Goal: Find specific page/section: Find specific page/section

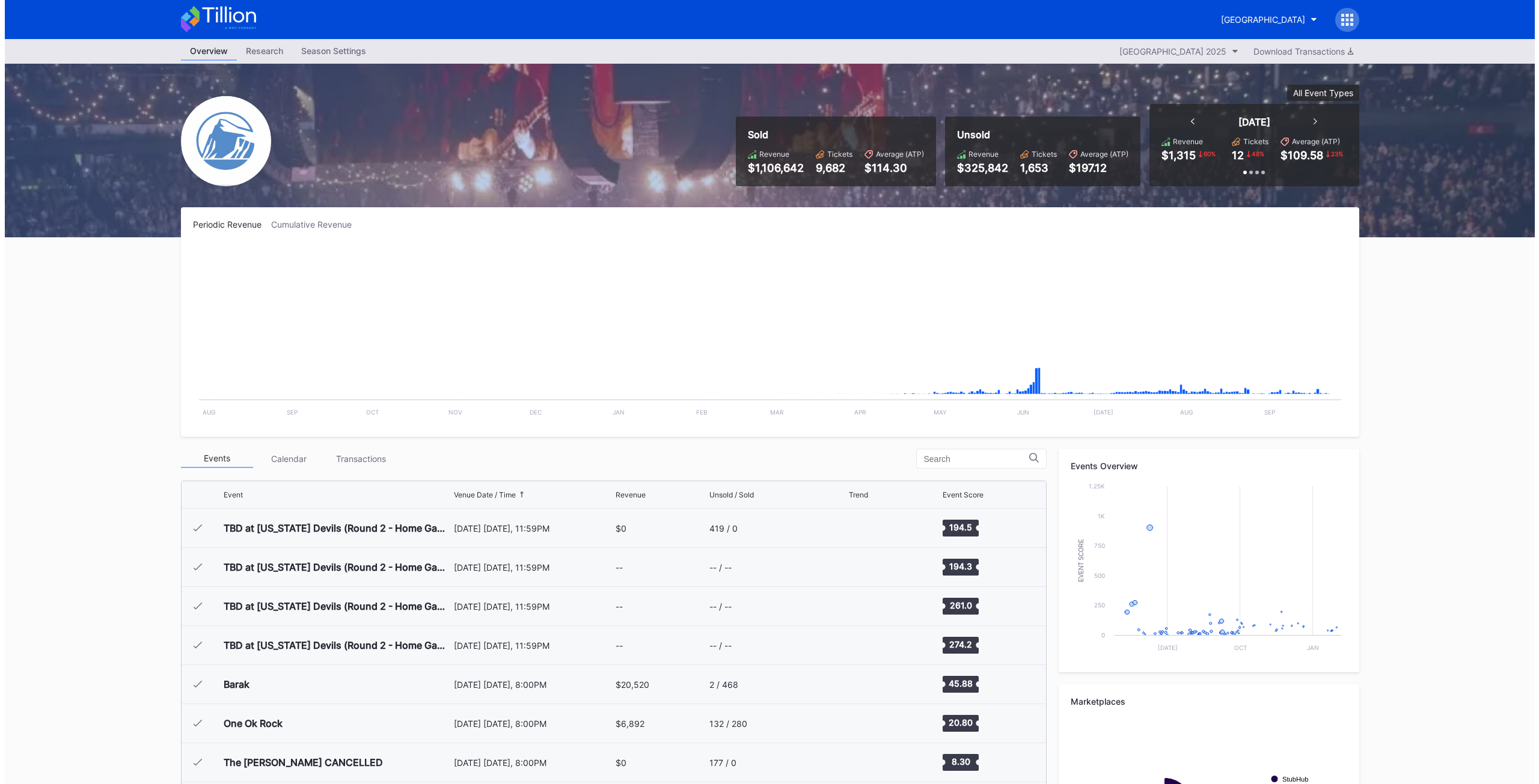
scroll to position [1797, 0]
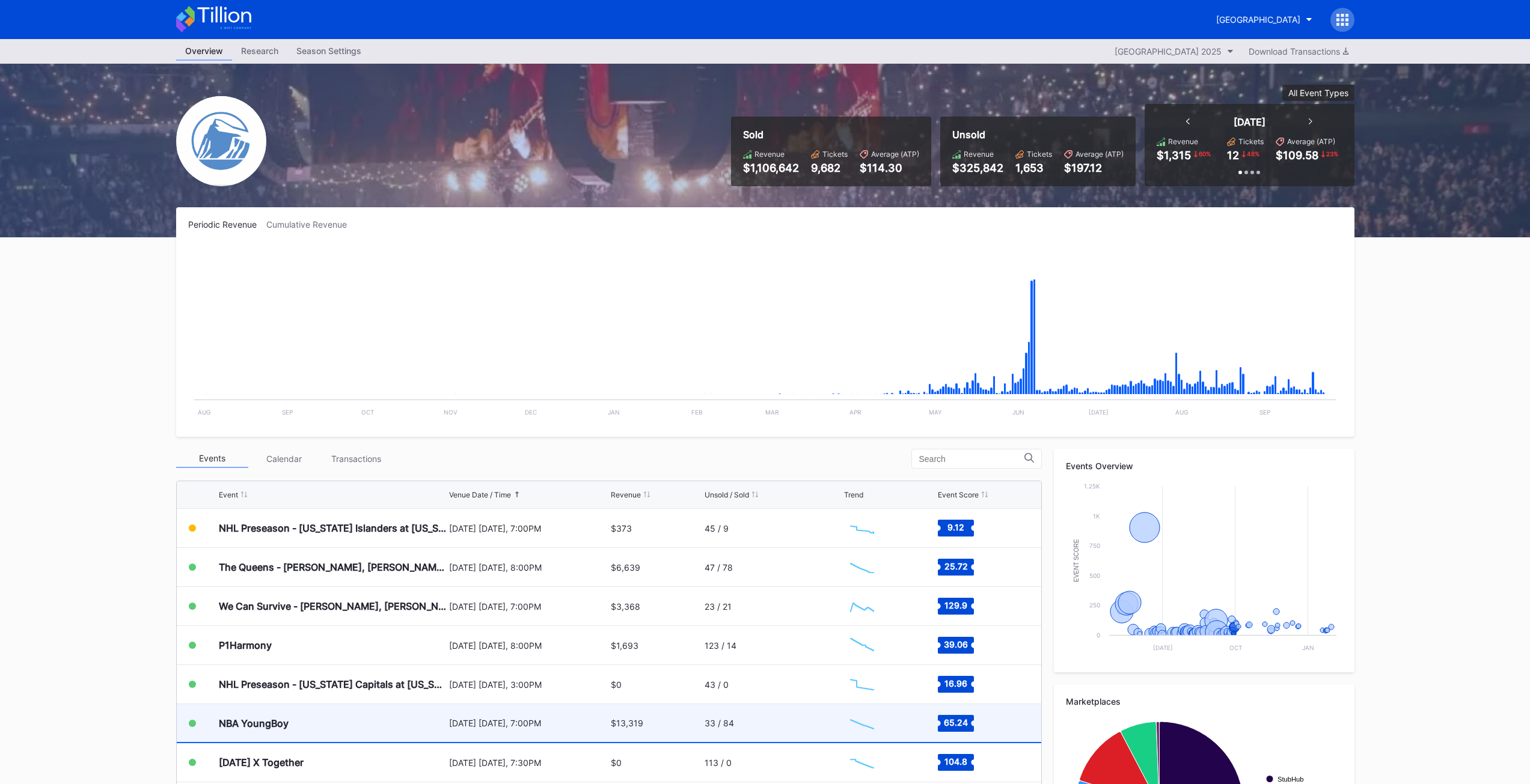
click at [269, 716] on div "NBA YoungBoy" at bounding box center [333, 723] width 227 height 38
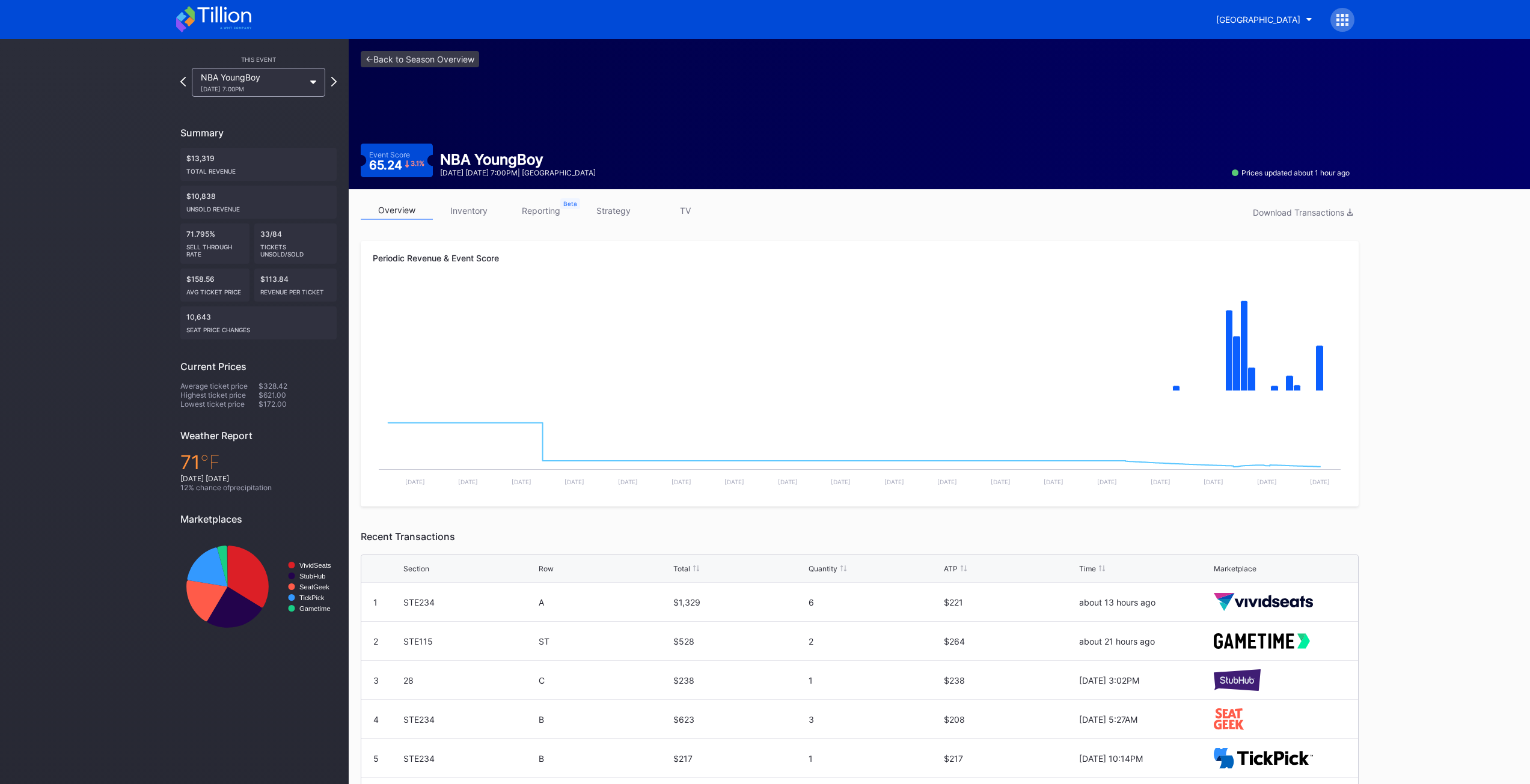
click at [468, 204] on link "inventory" at bounding box center [469, 210] width 72 height 19
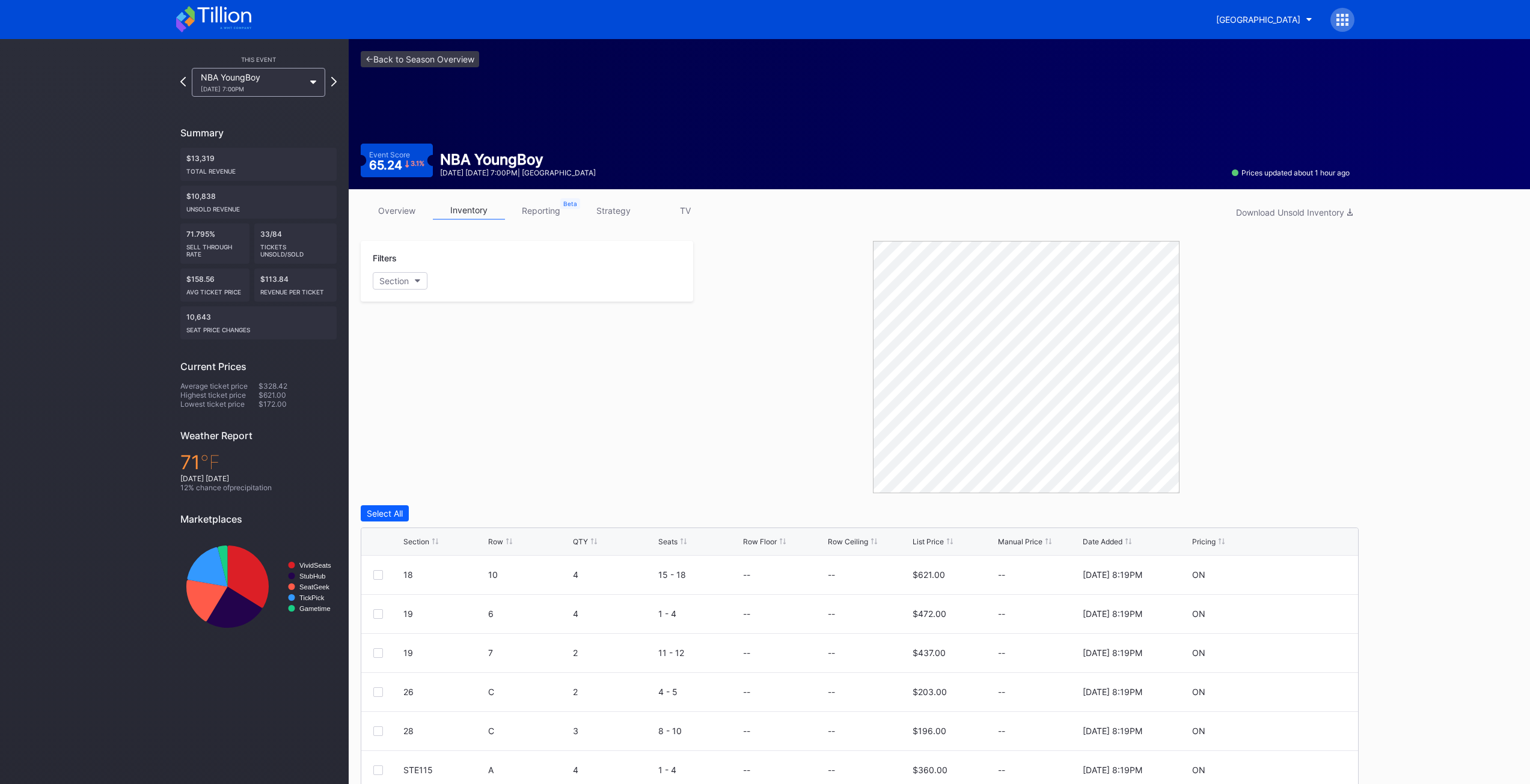
click at [535, 214] on link "reporting" at bounding box center [541, 210] width 72 height 19
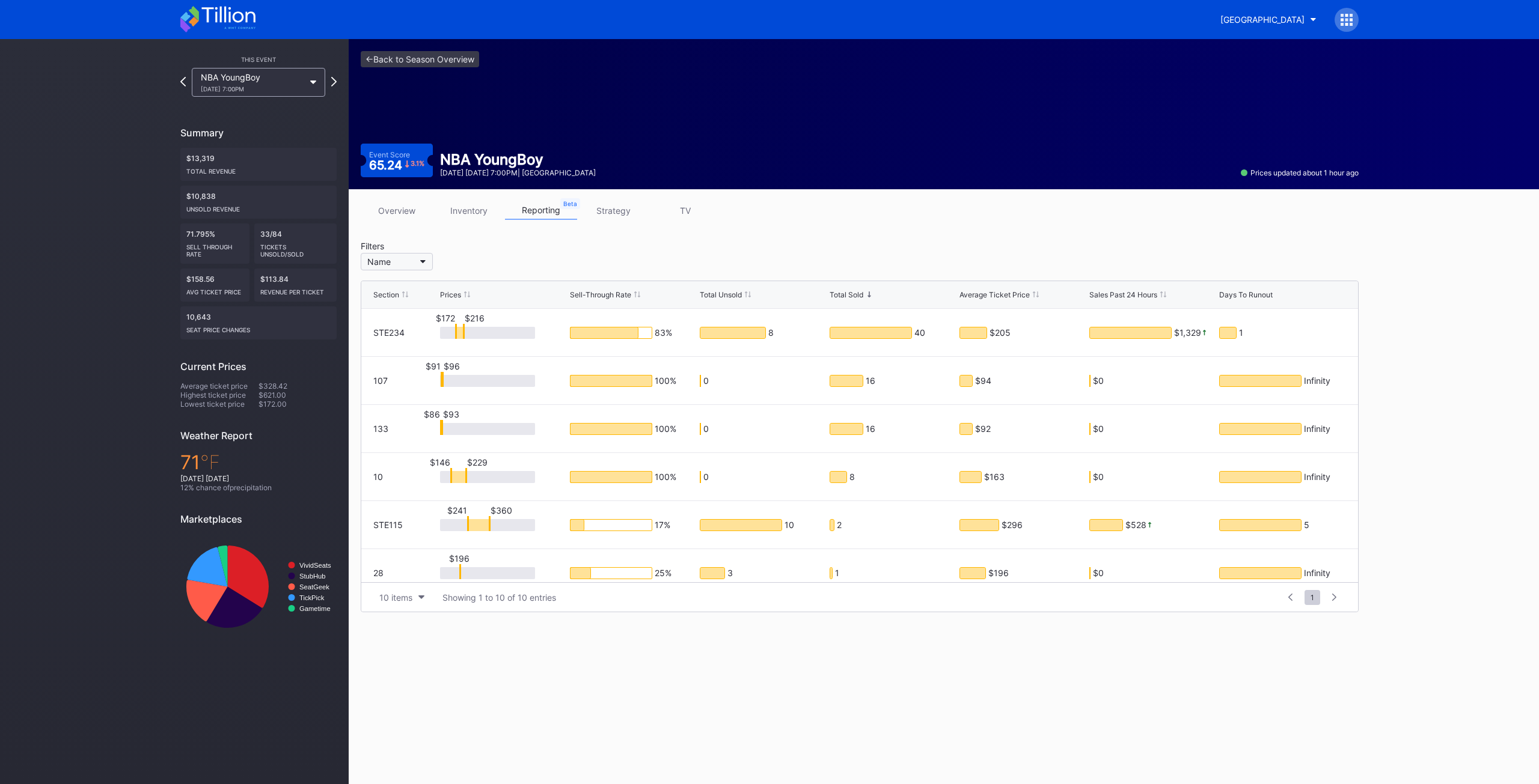
click at [397, 262] on button "Name" at bounding box center [397, 262] width 72 height 18
click at [400, 388] on div "26" at bounding box center [431, 395] width 140 height 22
